Goal: Task Accomplishment & Management: Manage account settings

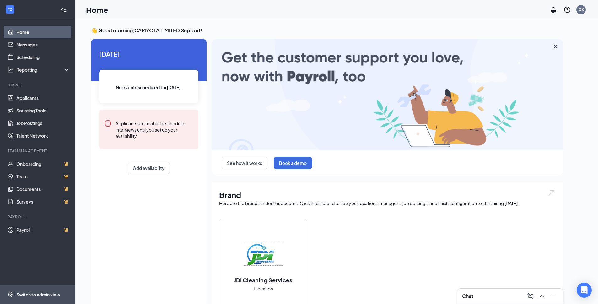
click at [53, 291] on div "Switch to admin view" at bounding box center [38, 294] width 44 height 6
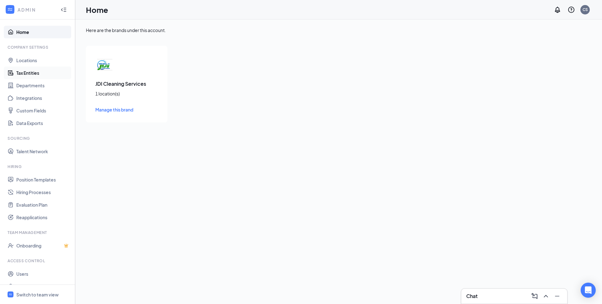
click at [31, 73] on link "Tax Entities" at bounding box center [43, 73] width 54 height 13
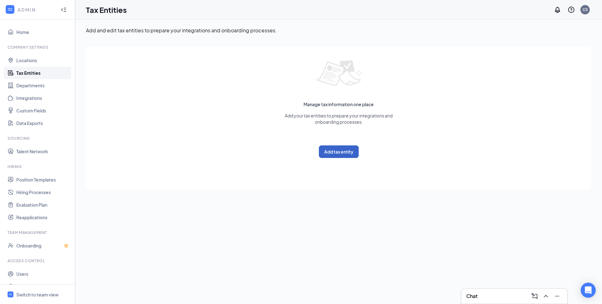
click at [345, 151] on button "Add tax entity" at bounding box center [339, 151] width 40 height 13
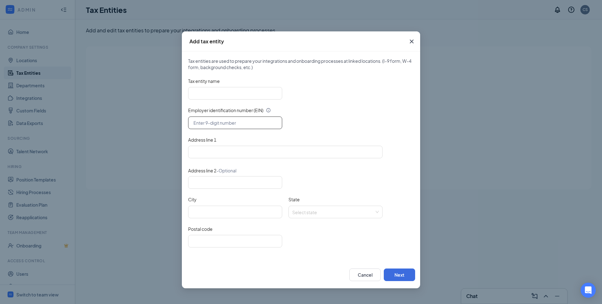
click at [216, 124] on input "text" at bounding box center [235, 122] width 94 height 13
click at [230, 124] on input "text" at bounding box center [235, 122] width 94 height 13
paste input "[US_EMPLOYER_IDENTIFICATION_NUMBER]"
type input "[US_EMPLOYER_IDENTIFICATION_NUMBER]"
click at [224, 93] on input "Tax entity name" at bounding box center [235, 93] width 94 height 13
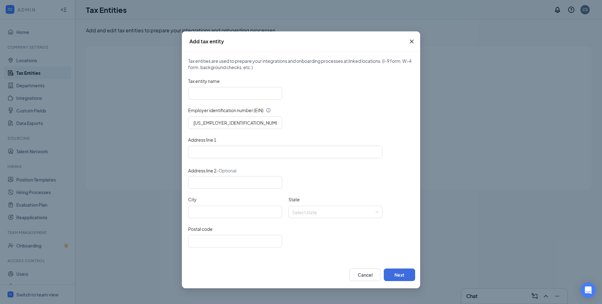
click at [231, 85] on div "Tax entity name" at bounding box center [301, 82] width 226 height 9
click at [230, 90] on input "Tax entity name" at bounding box center [235, 93] width 94 height 13
paste input "CAMYOTA LIMITED"
type input "CAMYOTA LIMITED"
click at [211, 153] on input "Address line 1" at bounding box center [285, 152] width 195 height 13
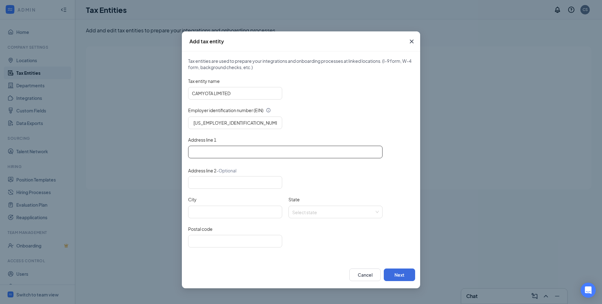
click at [229, 154] on input "Address line 1" at bounding box center [285, 152] width 195 height 13
paste input "[STREET_ADDRESS]"
drag, startPoint x: 255, startPoint y: 152, endPoint x: 278, endPoint y: 151, distance: 22.3
click at [278, 151] on input "[STREET_ADDRESS]" at bounding box center [285, 152] width 195 height 13
type input "[STREET_ADDRESS]"
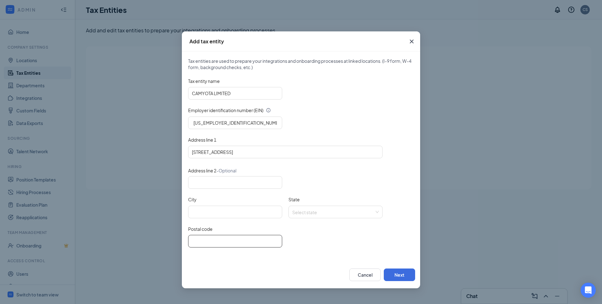
click at [213, 237] on input "Postal code" at bounding box center [235, 241] width 94 height 13
paste input "T6E 5P9"
drag, startPoint x: 214, startPoint y: 241, endPoint x: 174, endPoint y: 246, distance: 40.7
click at [181, 244] on div "Add tax entity Tax entities are used to prepare your integrations and onboardin…" at bounding box center [301, 152] width 602 height 304
drag, startPoint x: 210, startPoint y: 240, endPoint x: 186, endPoint y: 240, distance: 23.8
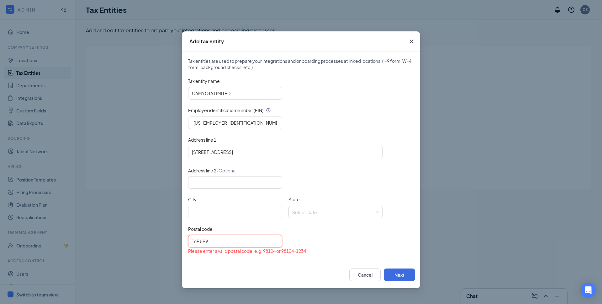
click at [186, 240] on div "Tax entities are used to prepare your integrations and onboarding processes at …" at bounding box center [301, 156] width 238 height 210
type input "T6E 5P9"
click at [222, 153] on input "[STREET_ADDRESS]" at bounding box center [285, 152] width 195 height 13
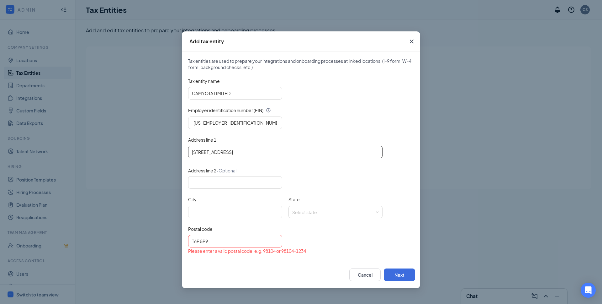
paste input "[STREET_ADDRESS]"
click at [275, 152] on input "[STREET_ADDRESS]" at bounding box center [285, 152] width 195 height 13
type input "[STREET_ADDRESS]"
click at [238, 243] on input "T6E 5P9" at bounding box center [235, 241] width 94 height 13
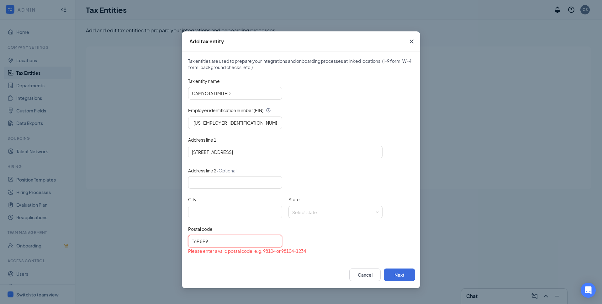
click at [238, 243] on input "T6E 5P9" at bounding box center [235, 241] width 94 height 13
paste input "62704"
type input "62704"
click at [251, 152] on input "[STREET_ADDRESS]" at bounding box center [285, 152] width 195 height 13
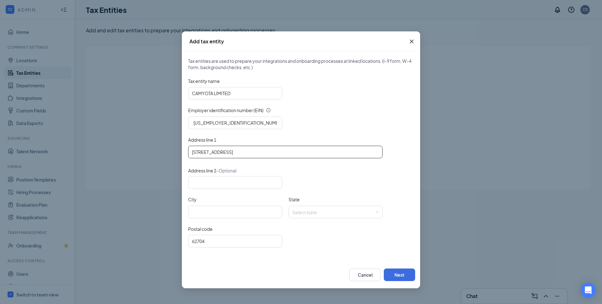
click at [251, 152] on input "[STREET_ADDRESS]" at bounding box center [285, 152] width 195 height 13
click at [218, 213] on input "City" at bounding box center [235, 211] width 94 height 13
paste input "[GEOGRAPHIC_DATA]"
type input "[GEOGRAPHIC_DATA]"
click at [318, 212] on input "State" at bounding box center [333, 210] width 82 height 9
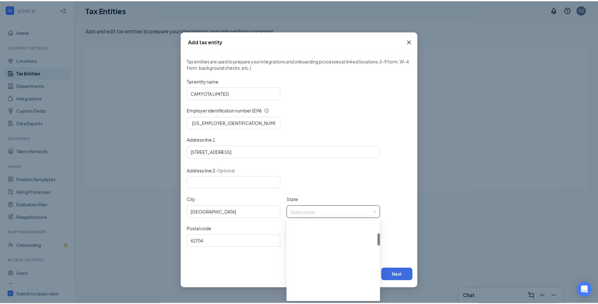
scroll to position [87, 0]
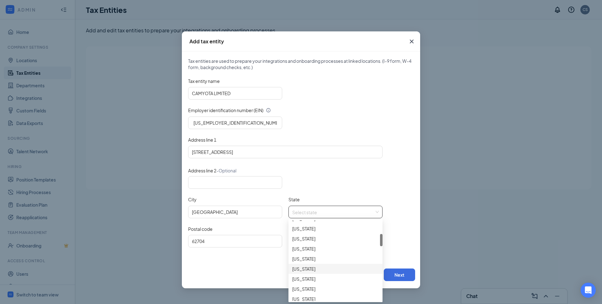
click at [308, 268] on div "[US_STATE]" at bounding box center [335, 268] width 87 height 7
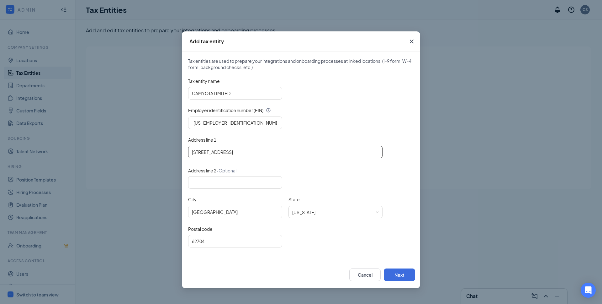
drag, startPoint x: 239, startPoint y: 152, endPoint x: 278, endPoint y: 152, distance: 38.9
click at [278, 152] on input "[STREET_ADDRESS]" at bounding box center [285, 152] width 195 height 13
type input "[STREET_ADDRESS]"
click at [356, 277] on button "Cancel" at bounding box center [364, 274] width 31 height 13
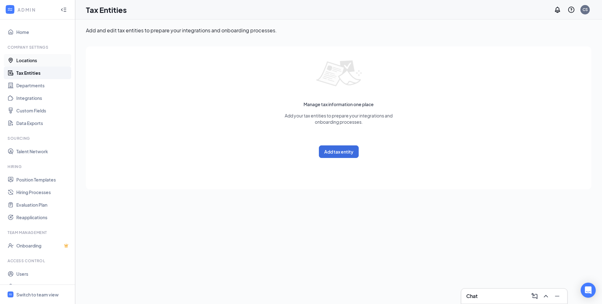
click at [36, 61] on link "Locations" at bounding box center [43, 60] width 54 height 13
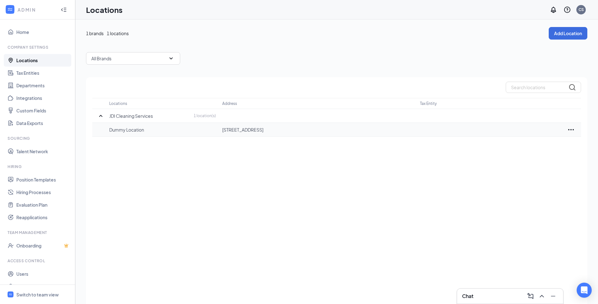
click at [571, 128] on icon "Ellipses" at bounding box center [571, 130] width 8 height 8
click at [523, 147] on p "Edit" at bounding box center [543, 148] width 53 height 6
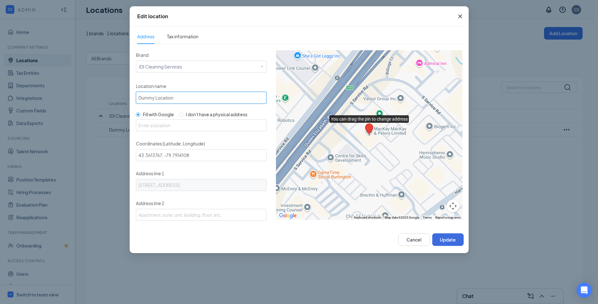
click at [166, 97] on input "Dummy Location" at bounding box center [201, 98] width 131 height 12
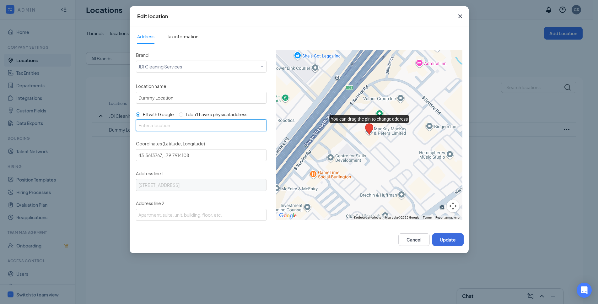
click at [161, 125] on input "text" at bounding box center [201, 125] width 131 height 12
paste input "[STREET_ADDRESS]"
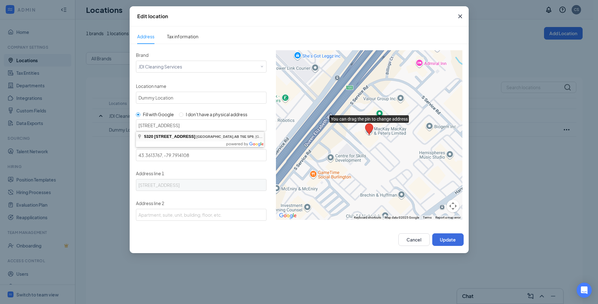
type input "[STREET_ADDRESS]"
type input "53.49006, -113.4647494"
type input "[STREET_ADDRESS]"
type input "[GEOGRAPHIC_DATA]"
type input "AB"
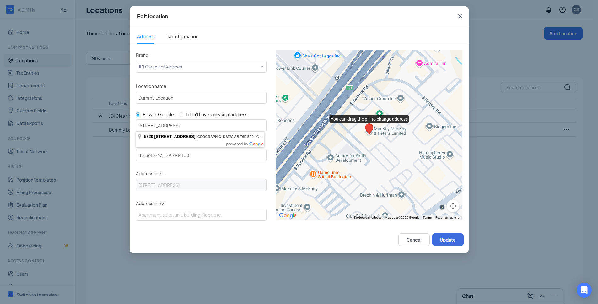
type input "T6E 5P9"
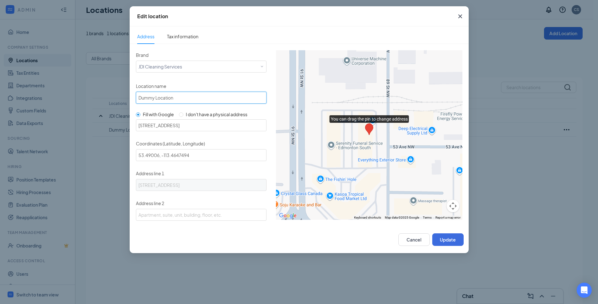
click at [162, 99] on input "Dummy Location" at bounding box center [201, 98] width 131 height 12
type input "e"
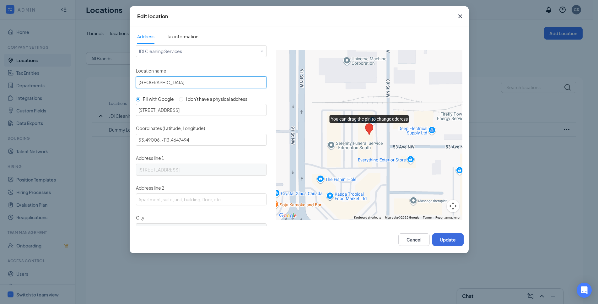
scroll to position [16, 0]
type input "[GEOGRAPHIC_DATA]"
click at [455, 239] on button "Update" at bounding box center [447, 239] width 31 height 13
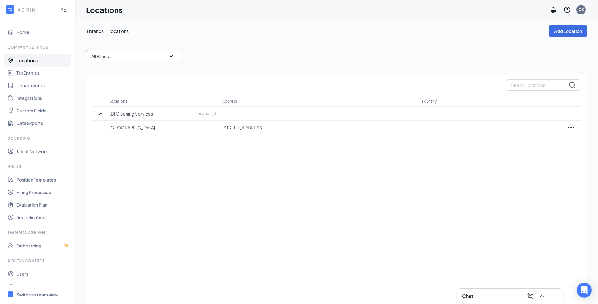
scroll to position [3, 0]
click at [262, 181] on div "Locations Address Tax Entity JDI Cleaning Services 1 location(s) [GEOGRAPHIC_DA…" at bounding box center [336, 197] width 501 height 244
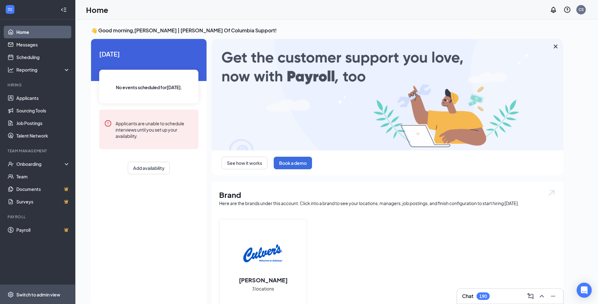
click at [35, 294] on div "Switch to admin view" at bounding box center [38, 294] width 44 height 6
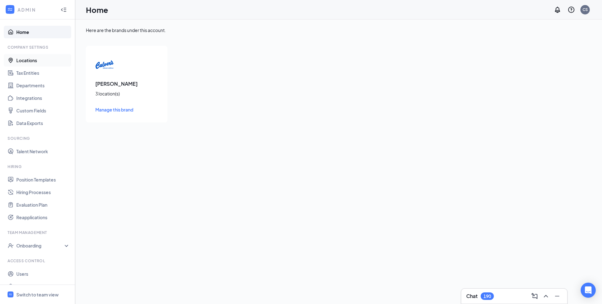
click at [30, 60] on link "Locations" at bounding box center [43, 60] width 54 height 13
